Goal: Information Seeking & Learning: Learn about a topic

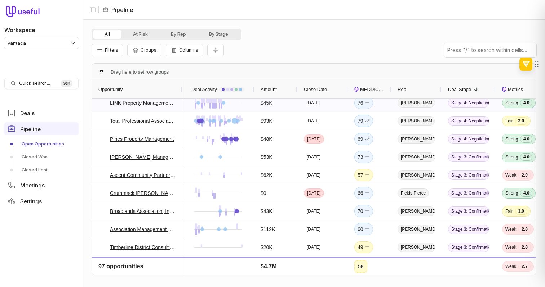
scroll to position [23, 0]
click at [179, 142] on div "Pines Property Management" at bounding box center [137, 138] width 90 height 18
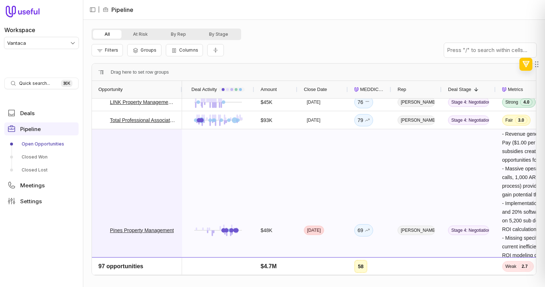
scroll to position [23, 0]
click at [132, 227] on link "Pines Property Management" at bounding box center [142, 230] width 64 height 9
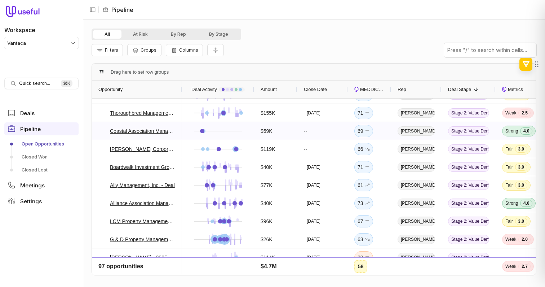
scroll to position [0, 0]
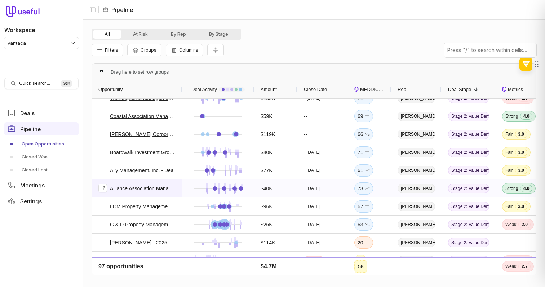
click at [162, 190] on link "Alliance Association Management Deal" at bounding box center [143, 188] width 66 height 9
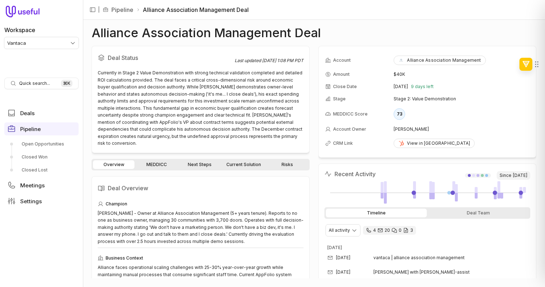
click at [196, 160] on link "Next Steps" at bounding box center [199, 164] width 41 height 9
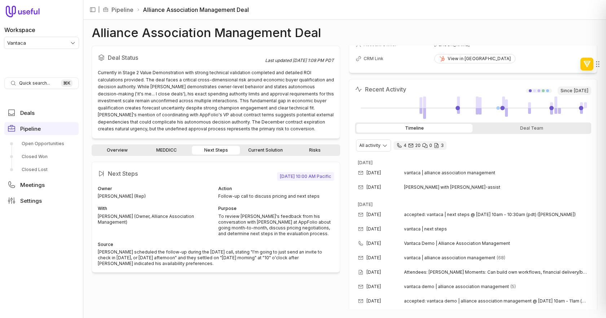
scroll to position [84, 0]
click at [275, 149] on link "Current Solution" at bounding box center [265, 150] width 48 height 9
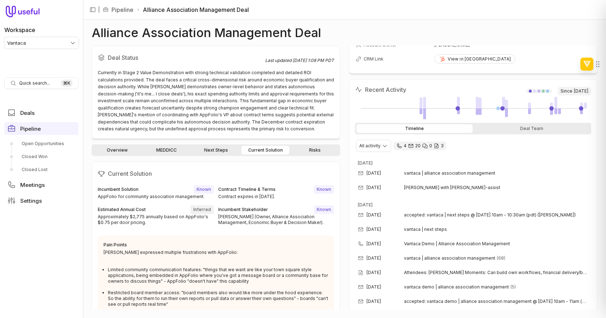
click at [222, 145] on div "Overview MEDDICC Next Steps Current Solution Risks" at bounding box center [216, 151] width 248 height 12
click at [220, 146] on link "Next Steps" at bounding box center [216, 150] width 48 height 9
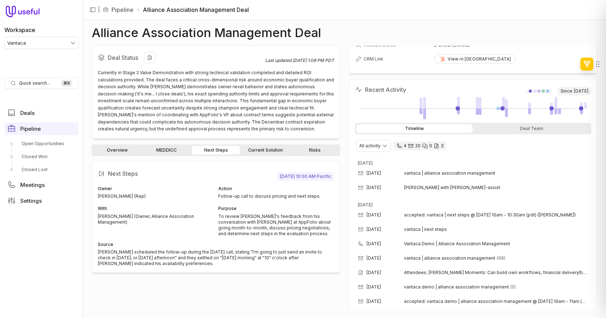
click at [219, 56] on h2 "Deal Status" at bounding box center [181, 58] width 167 height 12
click at [266, 147] on link "Current Solution" at bounding box center [265, 150] width 48 height 9
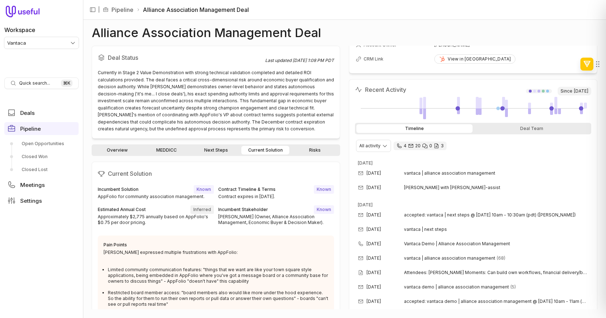
click at [318, 142] on div "Deal Status Last updated [DATE] 1:08 PM PDT Currently in Stage 2 Value Demonstr…" at bounding box center [216, 178] width 248 height 264
click at [314, 148] on link "Risks" at bounding box center [315, 150] width 48 height 9
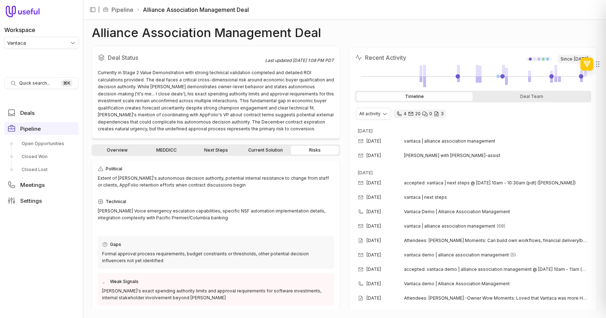
scroll to position [55, 0]
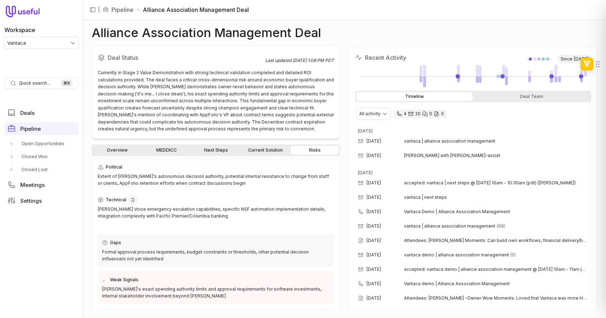
click at [325, 206] on div "[PERSON_NAME] Voice emergency escalation capabilities, specific NSF automation …" at bounding box center [216, 213] width 236 height 14
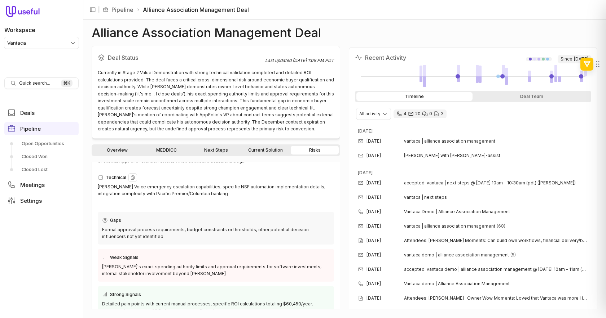
scroll to position [0, 0]
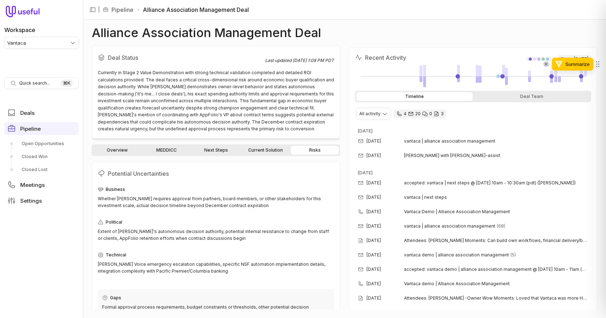
click at [545, 64] on img at bounding box center [546, 64] width 6 height 6
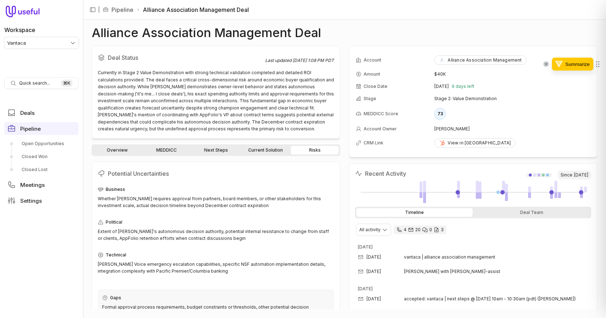
click at [545, 64] on img at bounding box center [546, 64] width 6 height 6
click at [539, 65] on div "Hide for now Disable for all websites" at bounding box center [506, 72] width 67 height 28
click at [531, 65] on button "Hide for now" at bounding box center [506, 65] width 55 height 10
click at [545, 54] on button "View all fields" at bounding box center [585, 57] width 11 height 11
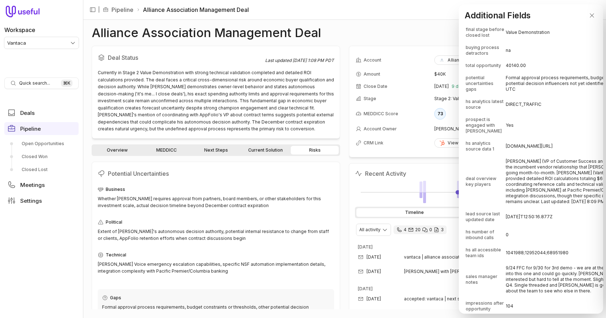
scroll to position [4575, 0]
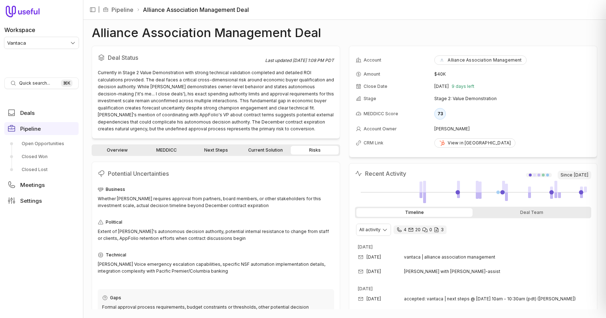
click at [220, 150] on link "Next Steps" at bounding box center [216, 150] width 48 height 9
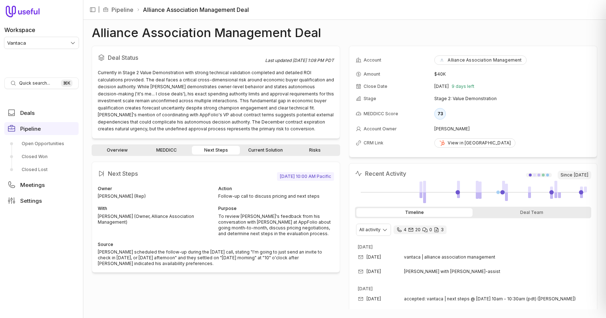
click at [327, 146] on link "Risks" at bounding box center [315, 150] width 48 height 9
